Goal: Entertainment & Leisure: Browse casually

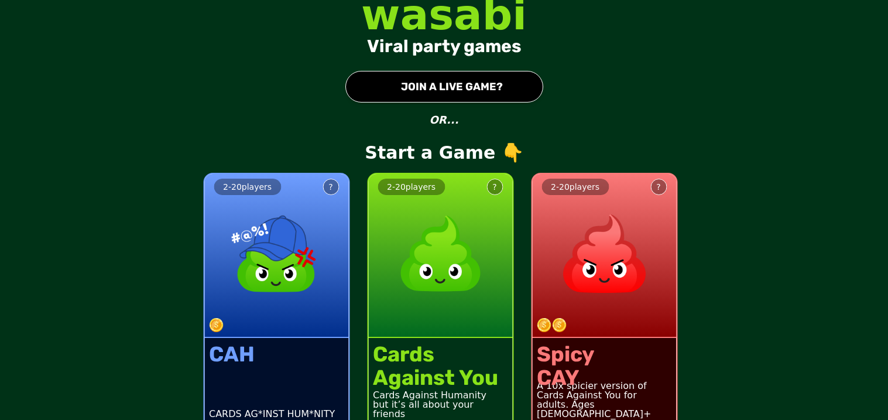
click at [482, 95] on button "● JOIN A LIVE GAME?" at bounding box center [444, 87] width 198 height 32
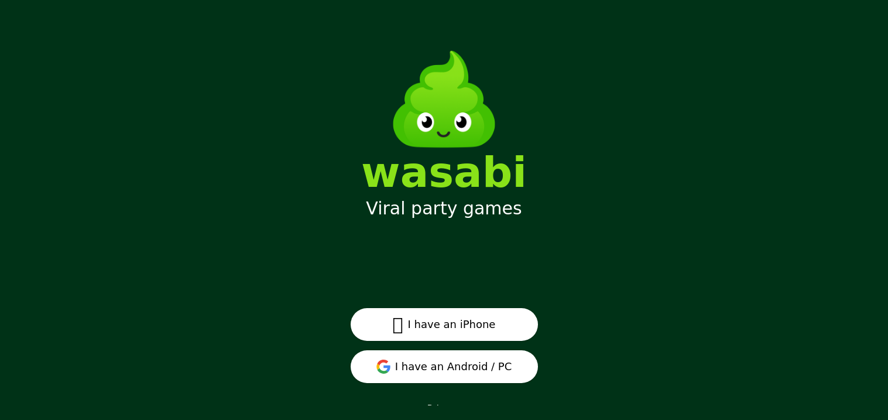
scroll to position [15, 0]
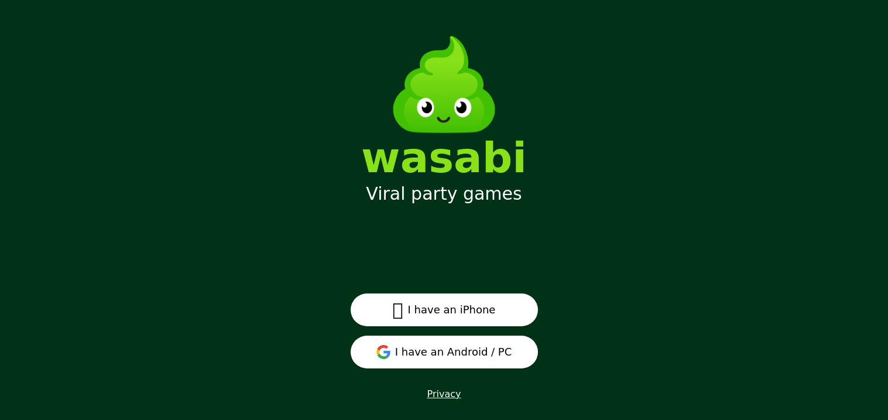
click at [397, 310] on span "" at bounding box center [398, 309] width 11 height 21
click at [410, 346] on button "I have an Android / PC" at bounding box center [444, 351] width 187 height 33
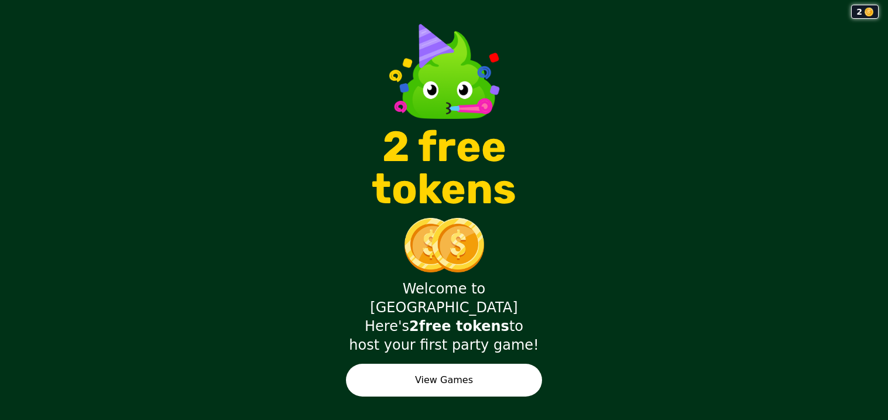
click at [479, 363] on button "View Games" at bounding box center [444, 379] width 196 height 33
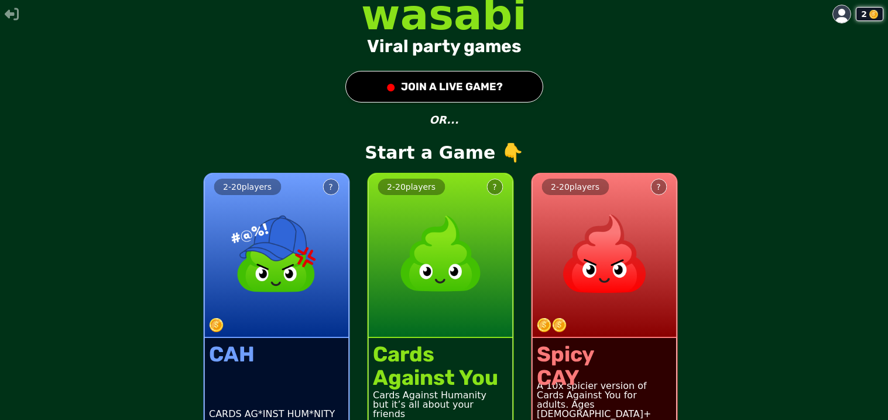
click at [408, 84] on button "● JOIN A LIVE GAME?" at bounding box center [444, 87] width 198 height 32
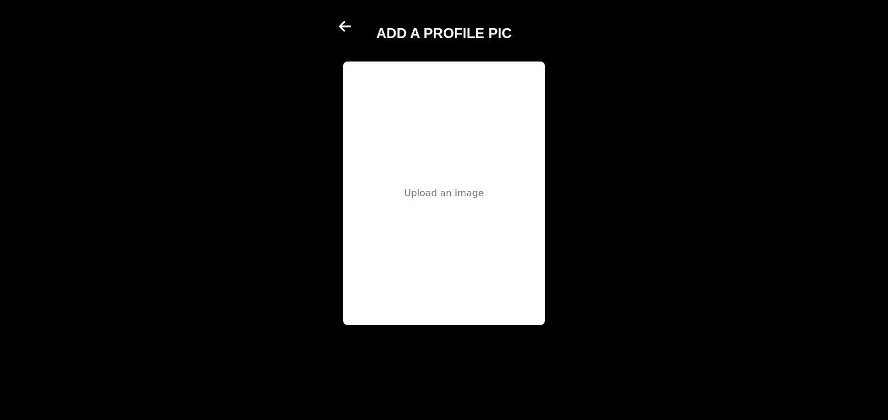
click at [408, 84] on div "Upload an image" at bounding box center [444, 192] width 202 height 263
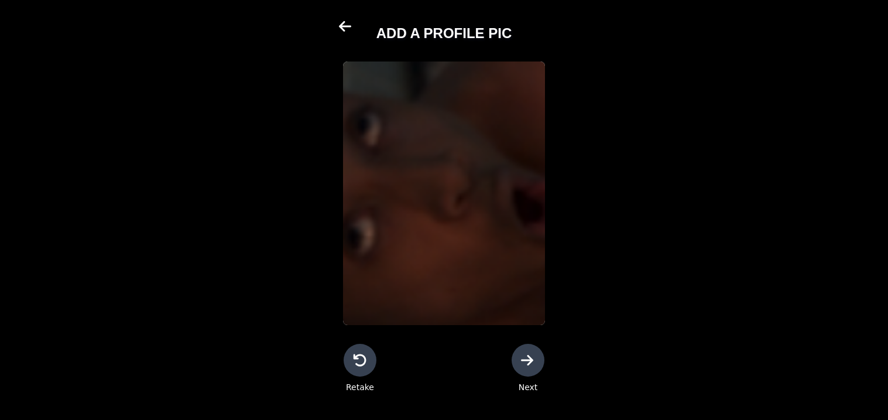
click at [527, 364] on icon at bounding box center [528, 360] width 14 height 14
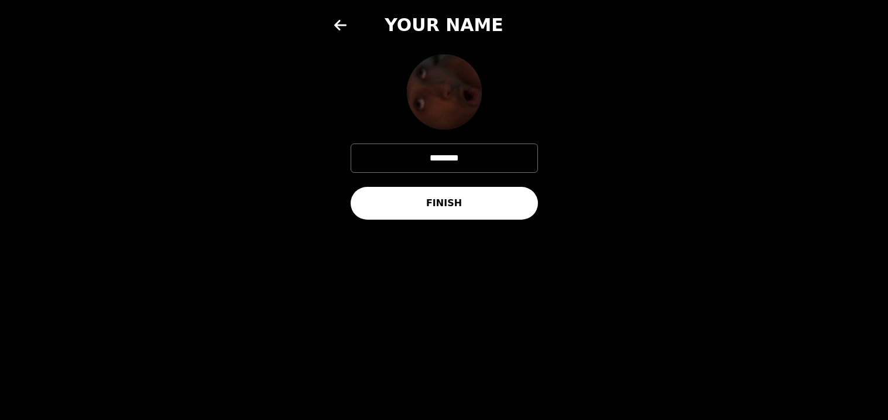
click at [479, 164] on input "********" at bounding box center [444, 157] width 187 height 29
type input "***"
click at [454, 203] on button "FINISH" at bounding box center [444, 203] width 187 height 33
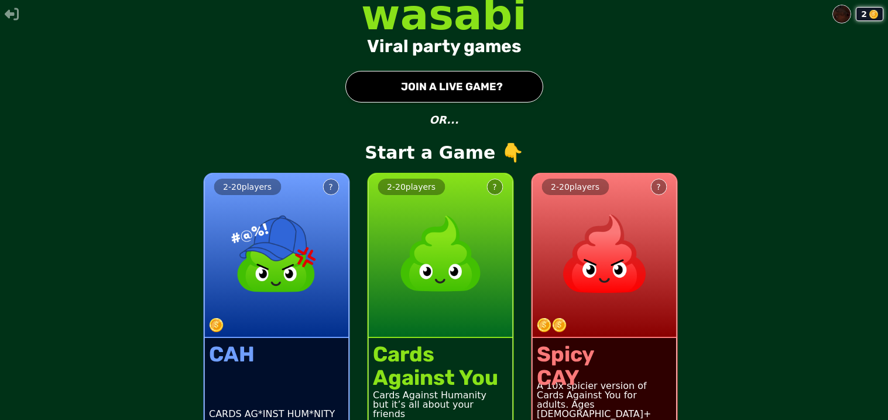
click at [290, 256] on img at bounding box center [276, 253] width 103 height 103
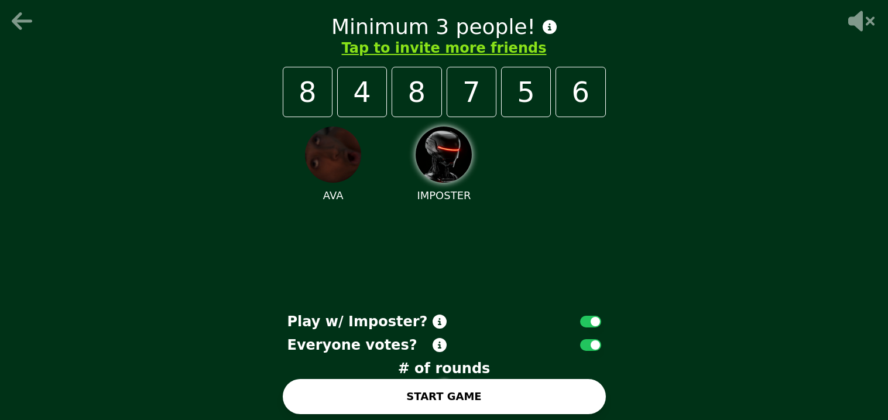
click at [28, 19] on icon at bounding box center [23, 20] width 28 height 23
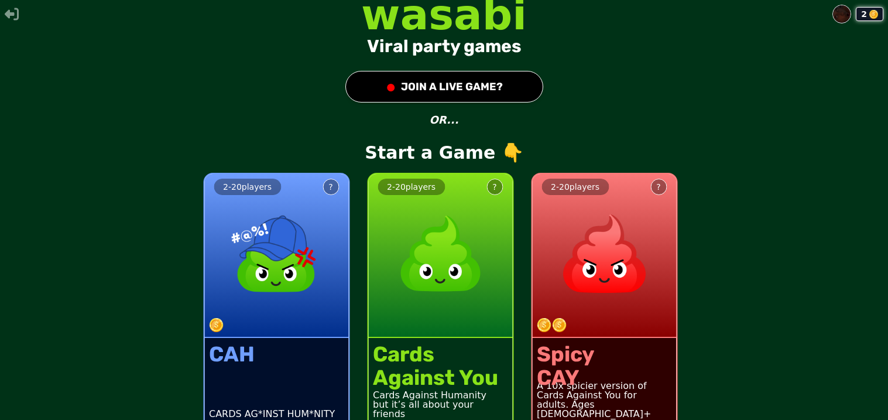
click at [462, 78] on button "● JOIN A LIVE GAME?" at bounding box center [444, 87] width 198 height 32
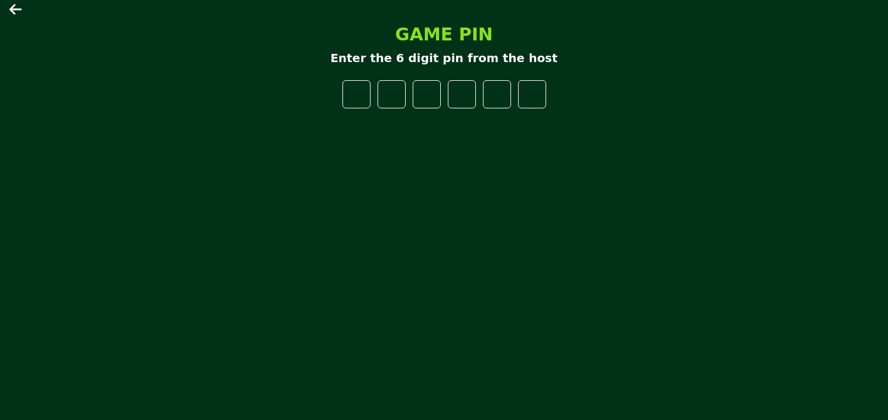
type input "*"
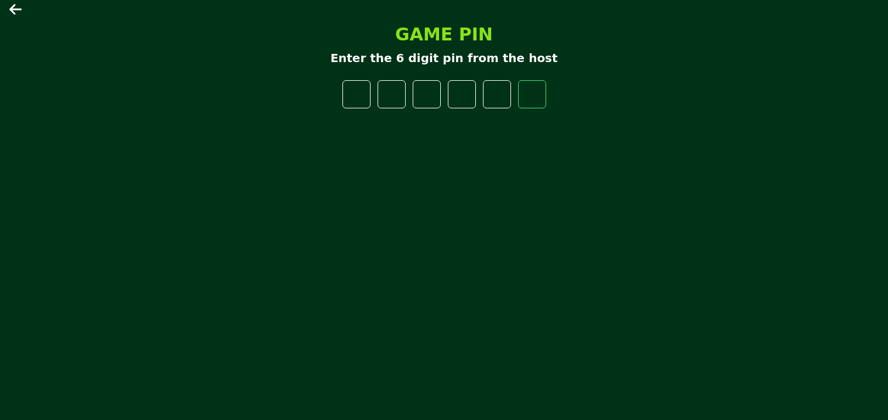
type input "*"
